Goal: Task Accomplishment & Management: Manage account settings

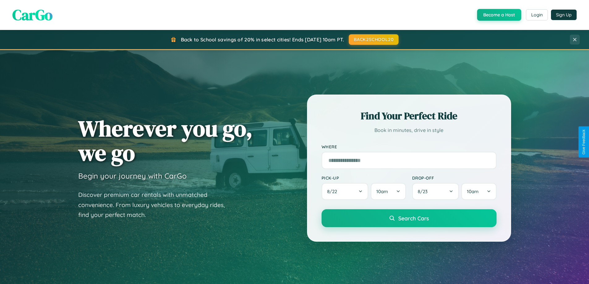
scroll to position [267, 0]
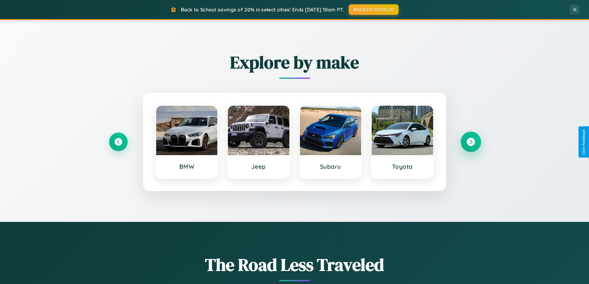
click at [471, 142] on icon at bounding box center [471, 142] width 8 height 8
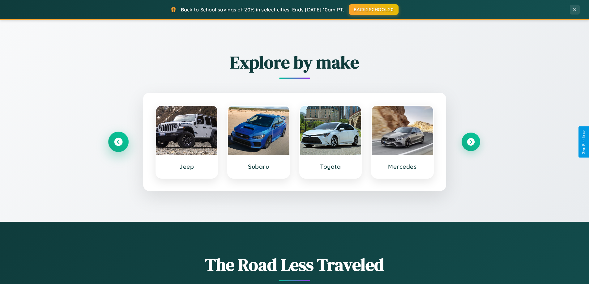
click at [118, 142] on icon at bounding box center [118, 142] width 8 height 8
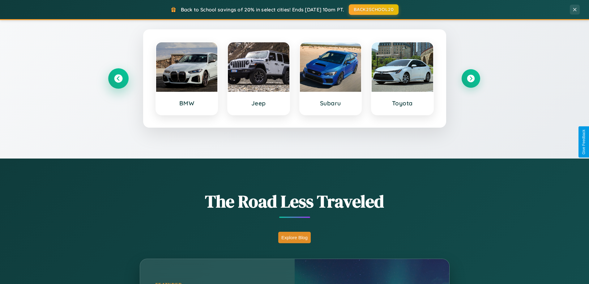
scroll to position [426, 0]
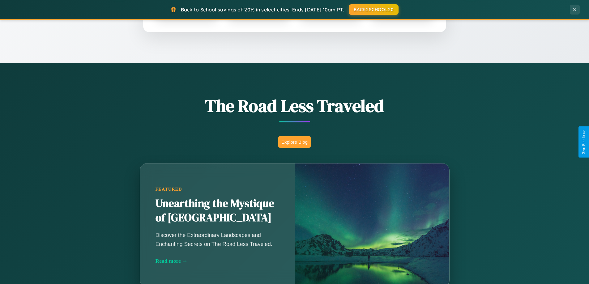
click at [294, 142] on button "Explore Blog" at bounding box center [294, 141] width 32 height 11
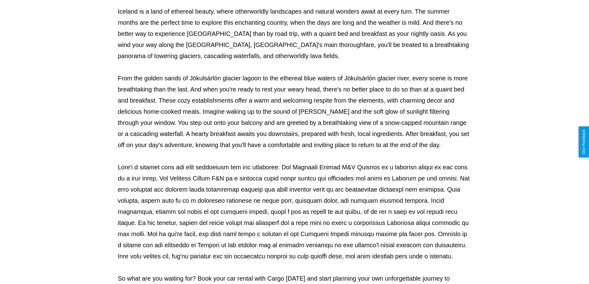
scroll to position [200, 0]
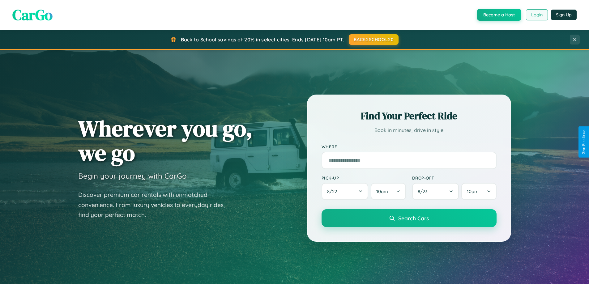
click at [537, 15] on button "Login" at bounding box center [537, 14] width 22 height 11
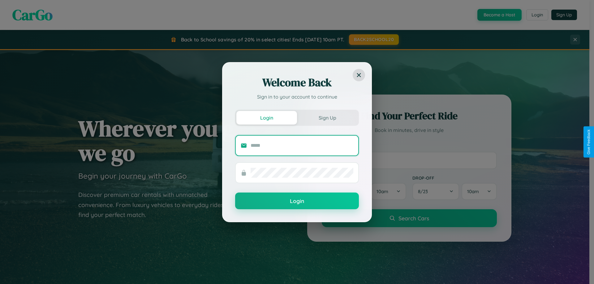
click at [302, 145] on input "text" at bounding box center [301, 146] width 103 height 10
type input "**********"
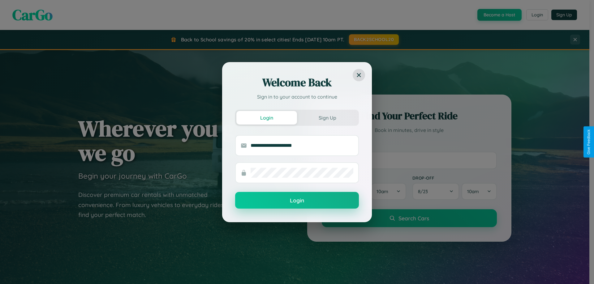
click at [297, 201] on button "Login" at bounding box center [297, 200] width 124 height 17
